Goal: Find specific page/section: Find specific page/section

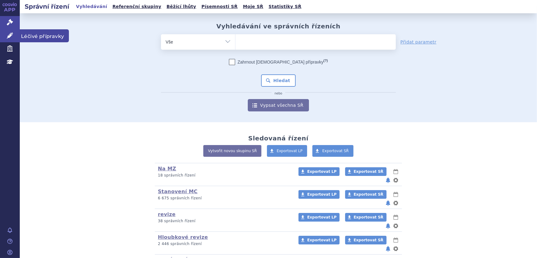
click at [9, 39] on link "Léčivé přípravky" at bounding box center [10, 35] width 20 height 13
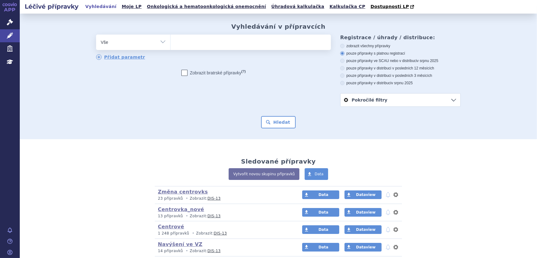
click at [195, 39] on ul at bounding box center [251, 41] width 160 height 13
click at [171, 39] on select at bounding box center [170, 41] width 0 height 15
click at [142, 37] on select "Vše Přípravek/SUKL kód MAH VPOIS ATC/Aktivní látka Léková forma Síla" at bounding box center [133, 42] width 74 height 14
select select "filter-atc-group"
click at [96, 35] on select "Vše Přípravek/SUKL kód MAH VPOIS ATC/Aktivní látka Léková forma Síla" at bounding box center [133, 42] width 74 height 14
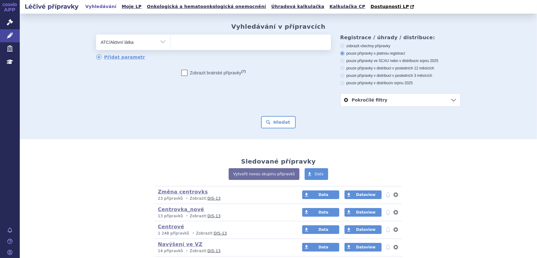
click at [176, 45] on ul at bounding box center [251, 41] width 160 height 13
click at [171, 45] on select at bounding box center [170, 41] width 0 height 15
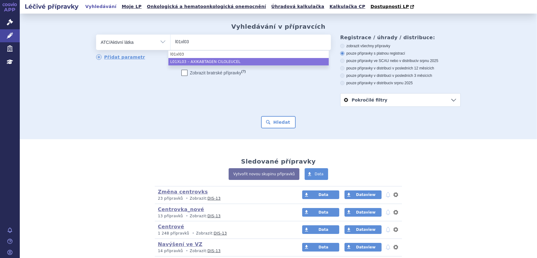
type input "l01xl03"
select select "L01XL03"
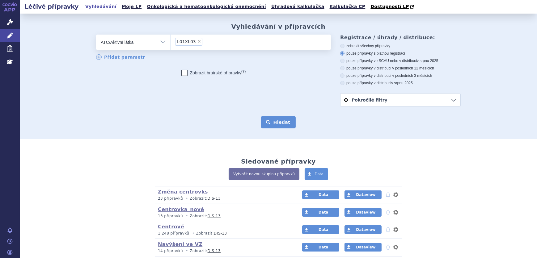
click at [283, 123] on button "Hledat" at bounding box center [278, 122] width 35 height 12
